Goal: Task Accomplishment & Management: Complete application form

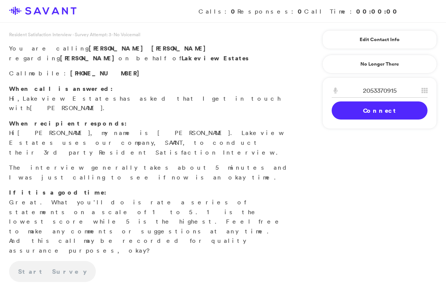
click at [346, 112] on link "Connect" at bounding box center [380, 111] width 96 height 18
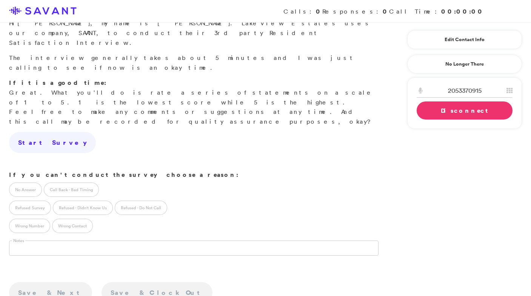
scroll to position [112, 0]
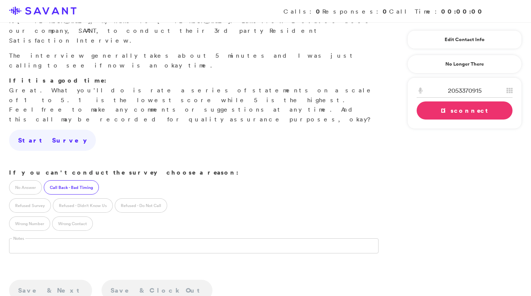
click at [65, 180] on label "Call Back - Bad Timing" at bounding box center [71, 187] width 55 height 14
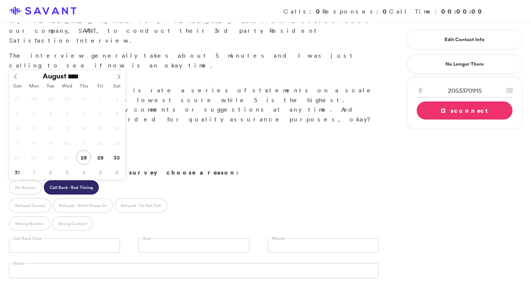
click at [75, 238] on input "text" at bounding box center [64, 245] width 111 height 14
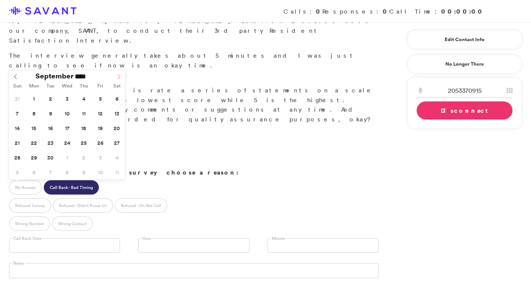
click at [119, 77] on icon at bounding box center [119, 76] width 3 height 5
type input "**********"
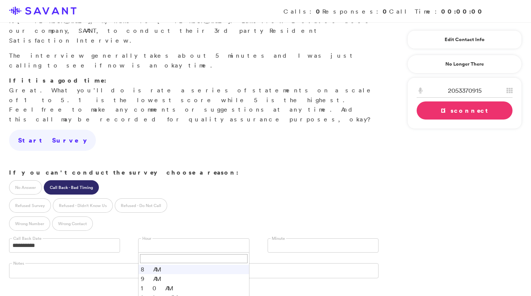
click at [179, 238] on link at bounding box center [193, 245] width 111 height 14
click at [160, 274] on li "9 AM" at bounding box center [193, 278] width 110 height 9
click at [436, 114] on link "Disconnect" at bounding box center [465, 111] width 96 height 18
